Goal: Find specific fact: Find contact information

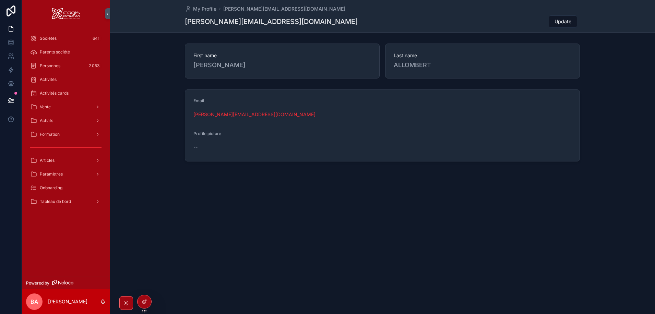
click at [46, 107] on span "Vente" at bounding box center [45, 106] width 11 height 5
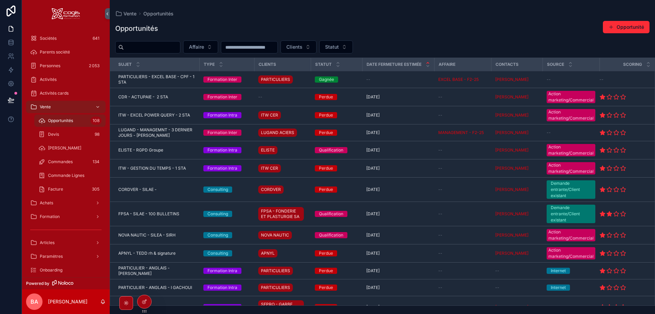
click at [54, 106] on div "Vente" at bounding box center [65, 107] width 71 height 11
click at [98, 103] on div "scrollable content" at bounding box center [97, 107] width 9 height 11
click at [97, 106] on icon "scrollable content" at bounding box center [97, 107] width 5 height 5
click at [47, 218] on span "Formation" at bounding box center [50, 216] width 20 height 5
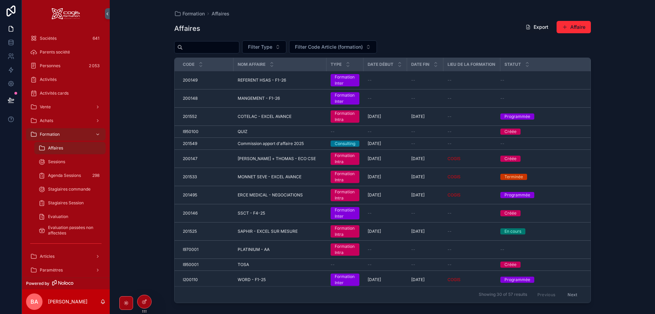
click at [214, 47] on input "scrollable content" at bounding box center [211, 48] width 56 height 10
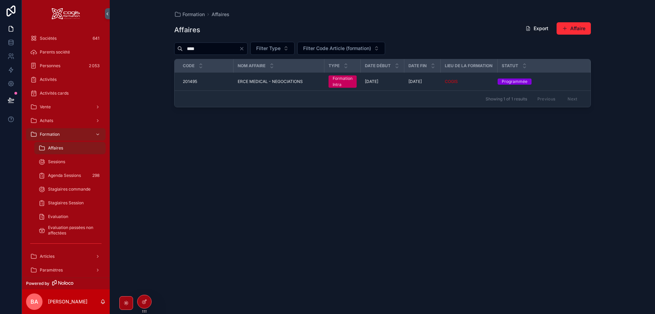
type input "****"
click at [186, 81] on span "201495" at bounding box center [190, 81] width 14 height 5
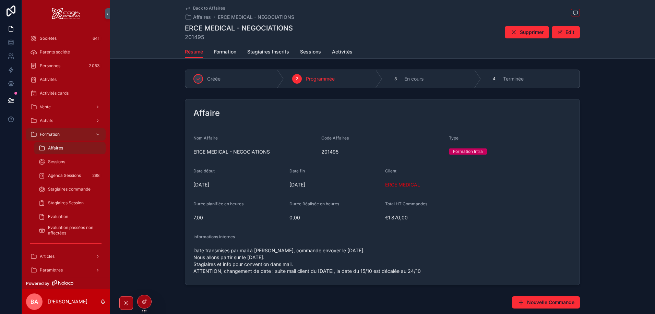
click at [270, 52] on span "Stagiaires Inscrits" at bounding box center [268, 51] width 42 height 7
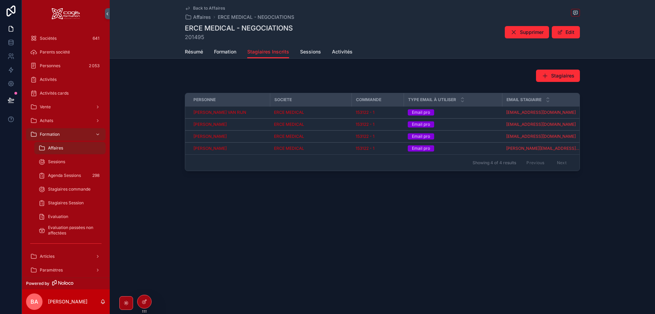
click at [227, 52] on span "Formation" at bounding box center [225, 51] width 22 height 7
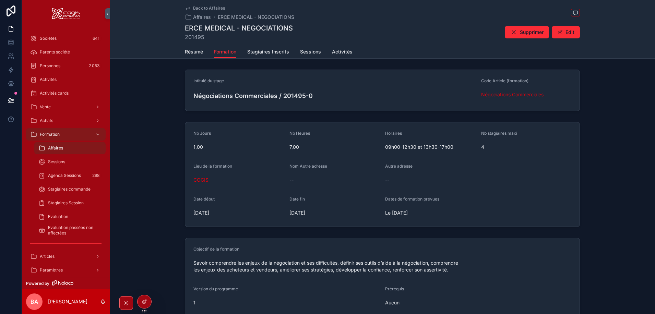
click at [262, 49] on span "Stagiaires Inscrits" at bounding box center [268, 51] width 42 height 7
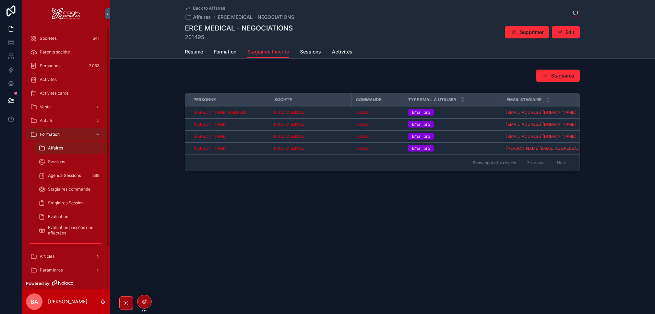
click at [52, 36] on span "Sociétés" at bounding box center [48, 38] width 17 height 5
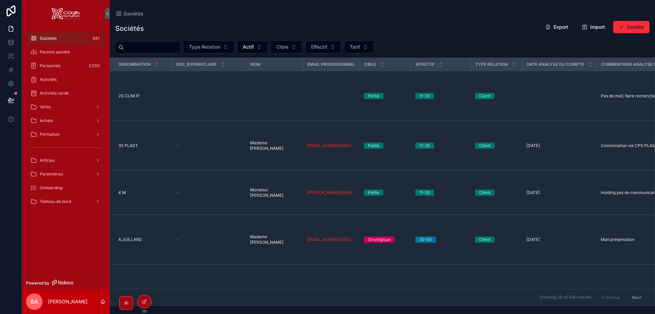
click at [221, 18] on div "Sociétés Export Import Société Type Relation Actif Cible Effectif Tarif Denomin…" at bounding box center [382, 160] width 545 height 289
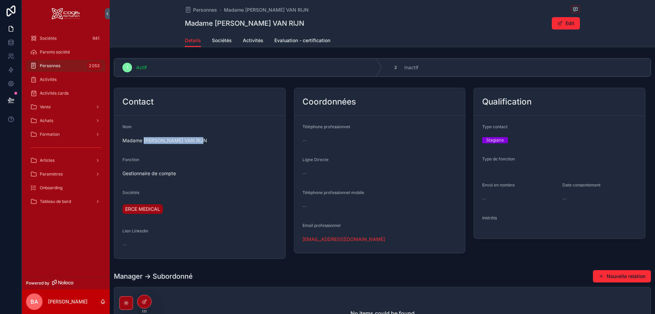
drag, startPoint x: 202, startPoint y: 140, endPoint x: 145, endPoint y: 141, distance: 57.3
click at [145, 141] on span "Madame Carola MAIRE VAN RIJN" at bounding box center [199, 140] width 155 height 7
copy span "Carola MAIRE VAN RIJN"
drag, startPoint x: 187, startPoint y: 173, endPoint x: 118, endPoint y: 175, distance: 68.6
click at [118, 175] on form "Nom Madame Carola MAIRE VAN RIJN Fonction Gestionnaire de compte Sociétés ERCE …" at bounding box center [199, 187] width 171 height 143
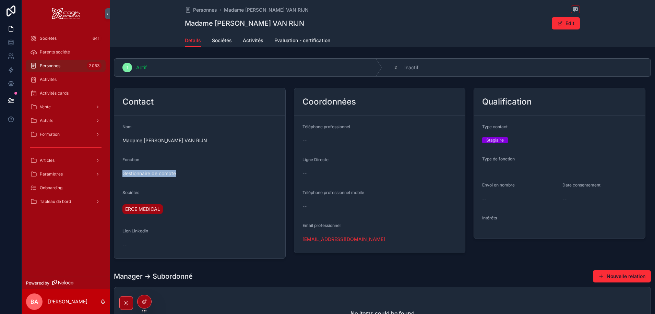
copy span "Gestionnaire de compte"
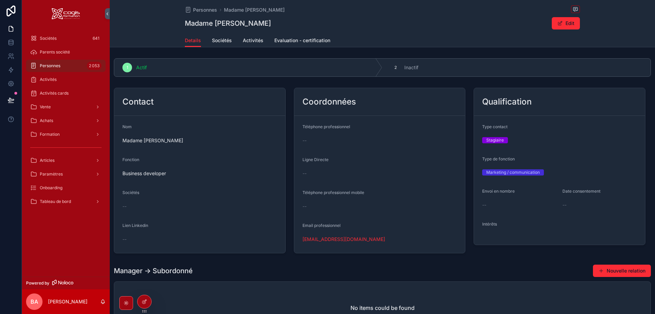
drag, startPoint x: 187, startPoint y: 141, endPoint x: 144, endPoint y: 141, distance: 42.9
click at [144, 141] on span "Madame [PERSON_NAME]" at bounding box center [199, 140] width 155 height 7
copy span "[PERSON_NAME]"
drag, startPoint x: 167, startPoint y: 175, endPoint x: 121, endPoint y: 176, distance: 45.3
click at [121, 176] on form "Nom Madame Catherine MOUY Fonction Business developer Sociétés -- Lien Linkedin…" at bounding box center [199, 184] width 171 height 137
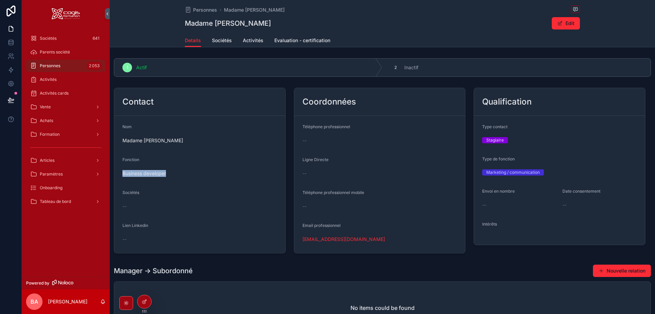
copy span "Business developer"
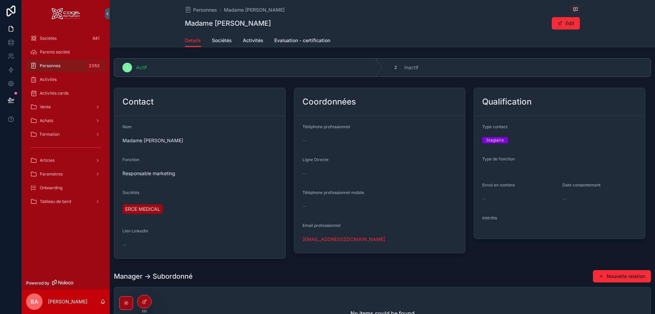
drag, startPoint x: 187, startPoint y: 139, endPoint x: 145, endPoint y: 142, distance: 42.6
click at [145, 142] on span "Madame Delphine LOUVET" at bounding box center [199, 140] width 155 height 7
copy span "Delphine LOUVET"
drag, startPoint x: 179, startPoint y: 174, endPoint x: 121, endPoint y: 172, distance: 57.7
click at [121, 172] on form "Nom Madame Delphine LOUVET Fonction Responsable marketing Sociétés ERCE MEDICAL…" at bounding box center [199, 187] width 171 height 143
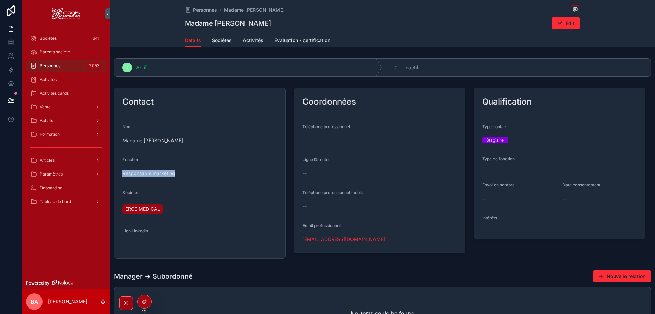
copy span "Responsable marketing"
drag, startPoint x: 180, startPoint y: 138, endPoint x: 145, endPoint y: 140, distance: 35.4
click at [145, 140] on span "Monsieur [PERSON_NAME]" at bounding box center [199, 140] width 155 height 7
copy span "[PERSON_NAME]"
drag, startPoint x: 176, startPoint y: 174, endPoint x: 120, endPoint y: 173, distance: 55.9
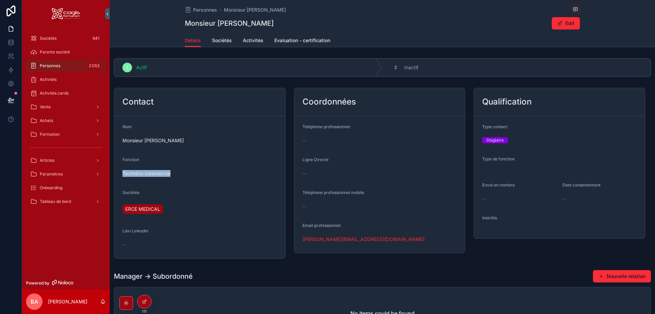
click at [120, 173] on form "Nom Monsieur [PERSON_NAME] Fonction Technico-commercial Sociétés ERCE MEDICAL L…" at bounding box center [199, 187] width 171 height 143
copy span "Technico-commercial"
drag, startPoint x: 327, startPoint y: 26, endPoint x: 324, endPoint y: 21, distance: 5.4
click at [326, 25] on div "Monsieur [PERSON_NAME] Edit" at bounding box center [382, 23] width 395 height 13
